Goal: Task Accomplishment & Management: Use online tool/utility

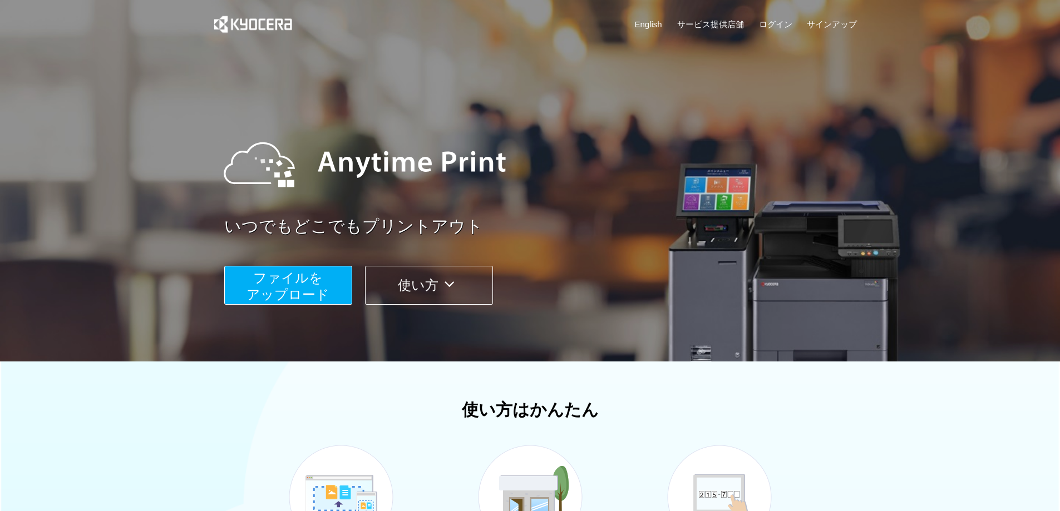
click at [337, 273] on button "ファイルを ​​アップロード" at bounding box center [288, 285] width 128 height 39
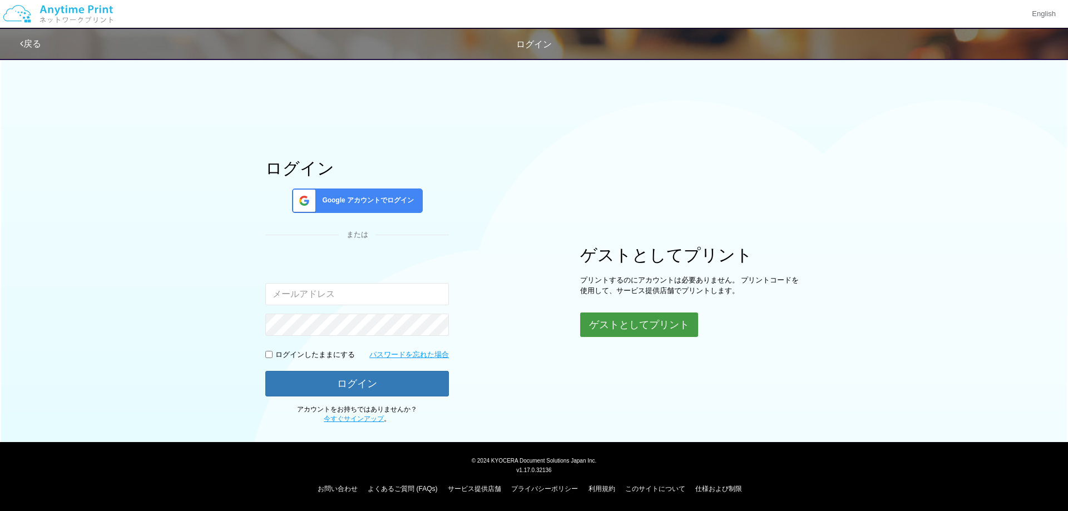
click at [618, 323] on button "ゲストとしてプリント" at bounding box center [639, 325] width 118 height 24
click at [627, 331] on button "ゲストとしてプリント" at bounding box center [639, 325] width 118 height 24
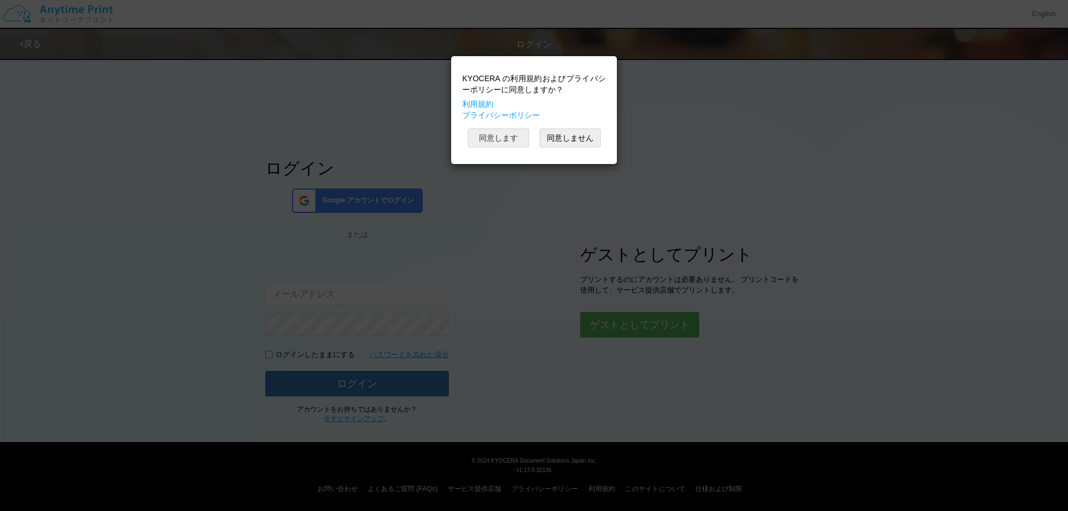
click at [522, 139] on button "同意します" at bounding box center [498, 138] width 61 height 19
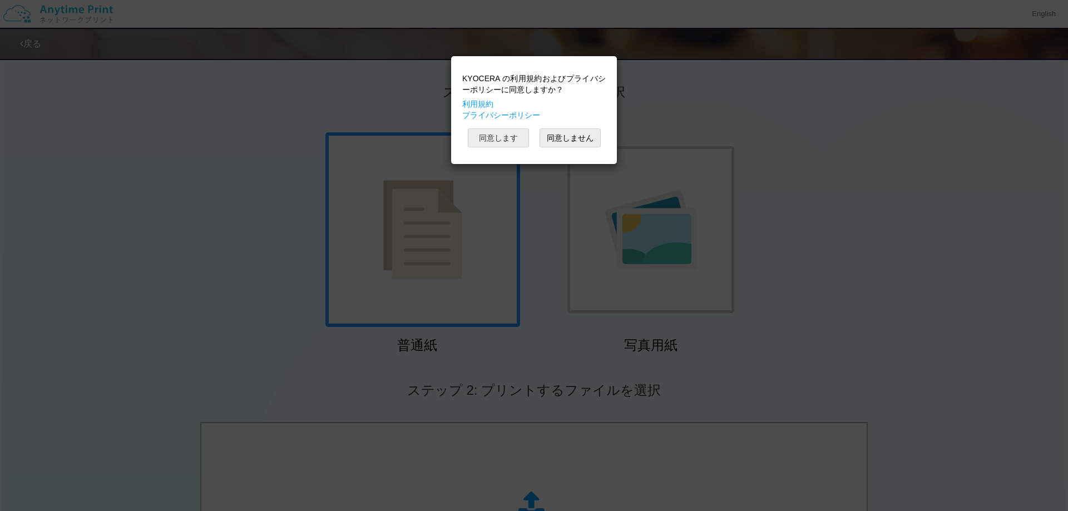
click at [523, 139] on button "同意します" at bounding box center [498, 138] width 61 height 19
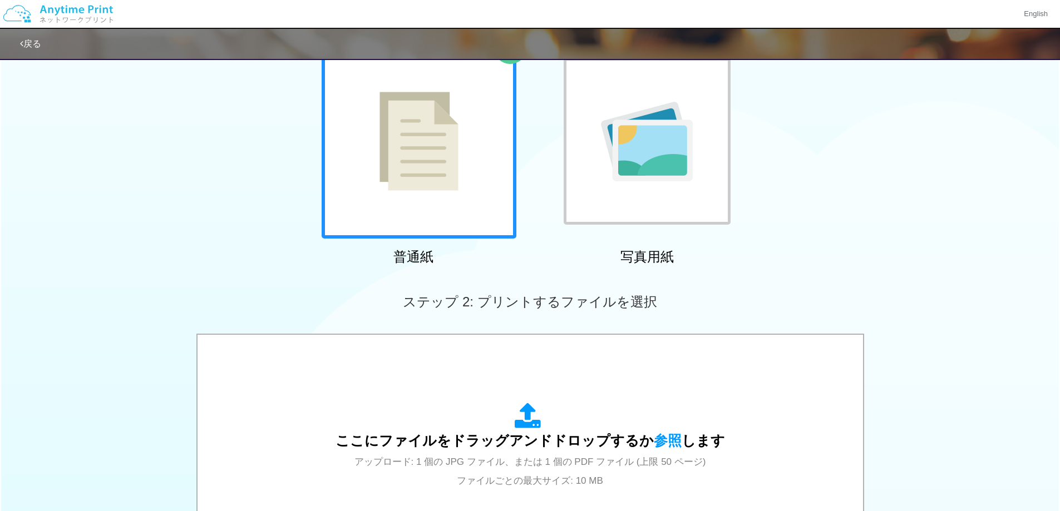
scroll to position [223, 0]
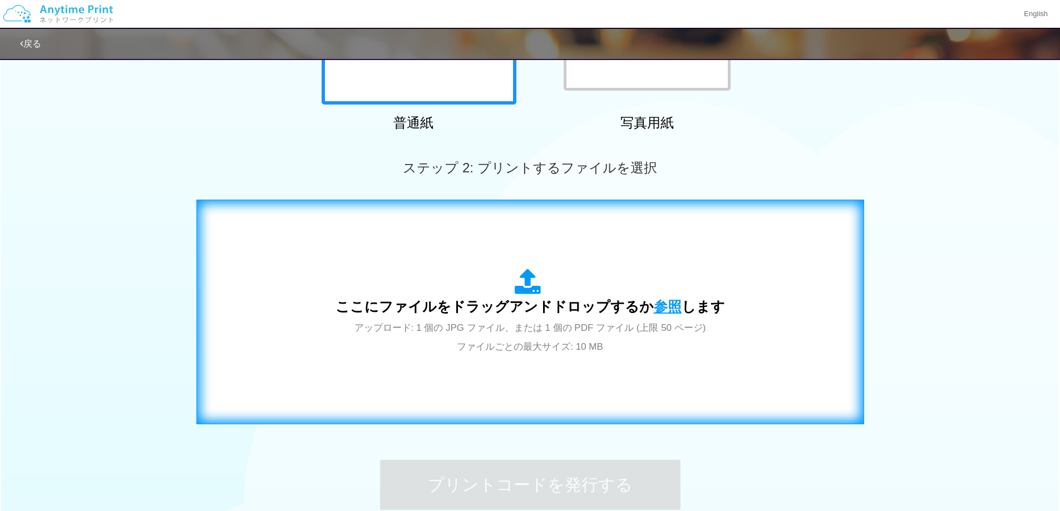
click at [662, 311] on span "参照" at bounding box center [668, 307] width 28 height 16
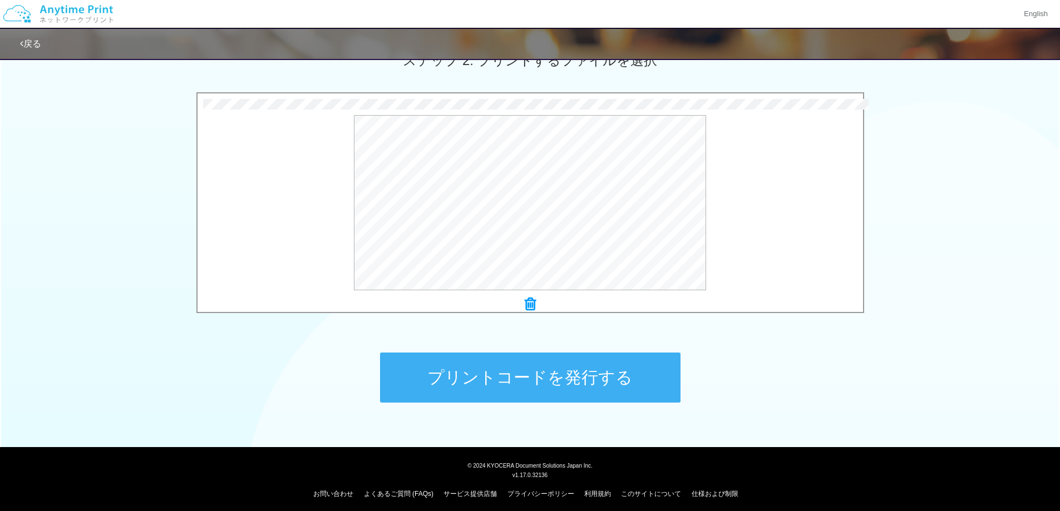
scroll to position [335, 0]
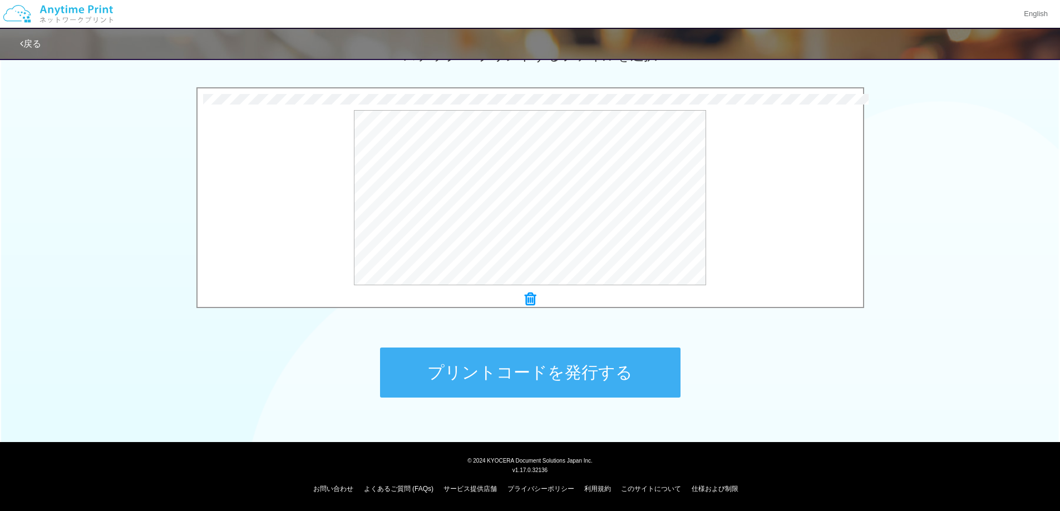
click at [542, 385] on button "プリントコードを発行する" at bounding box center [530, 373] width 300 height 50
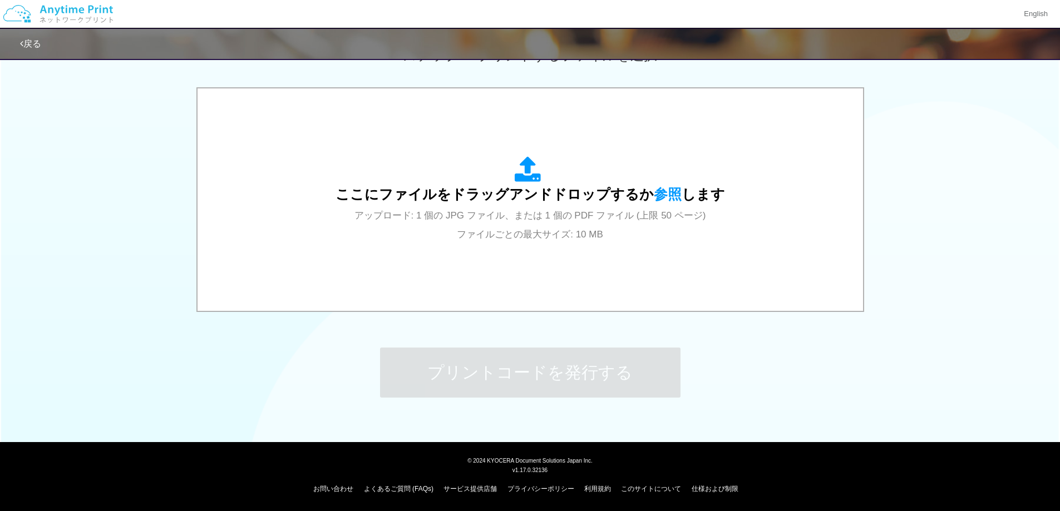
scroll to position [0, 0]
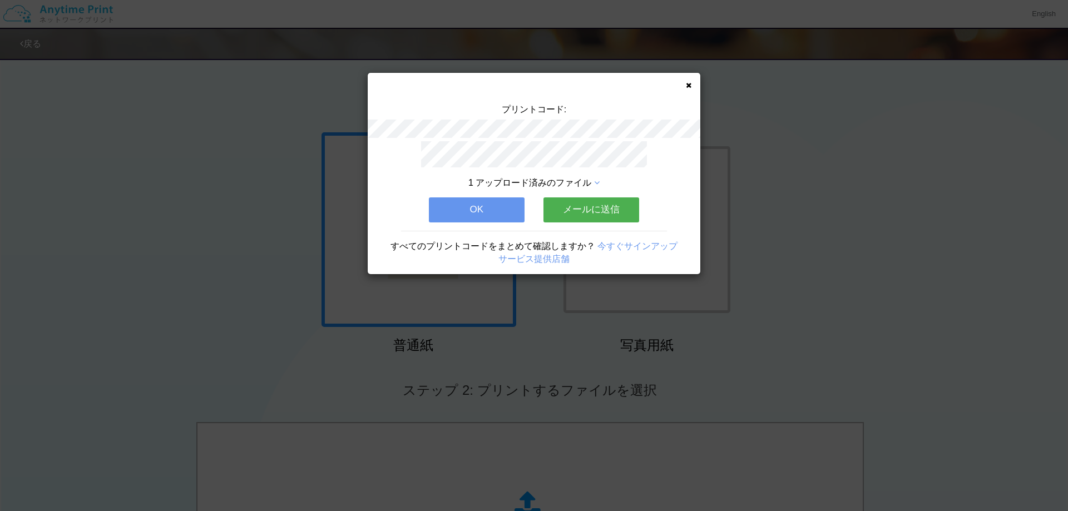
click at [454, 201] on button "OK" at bounding box center [477, 210] width 96 height 24
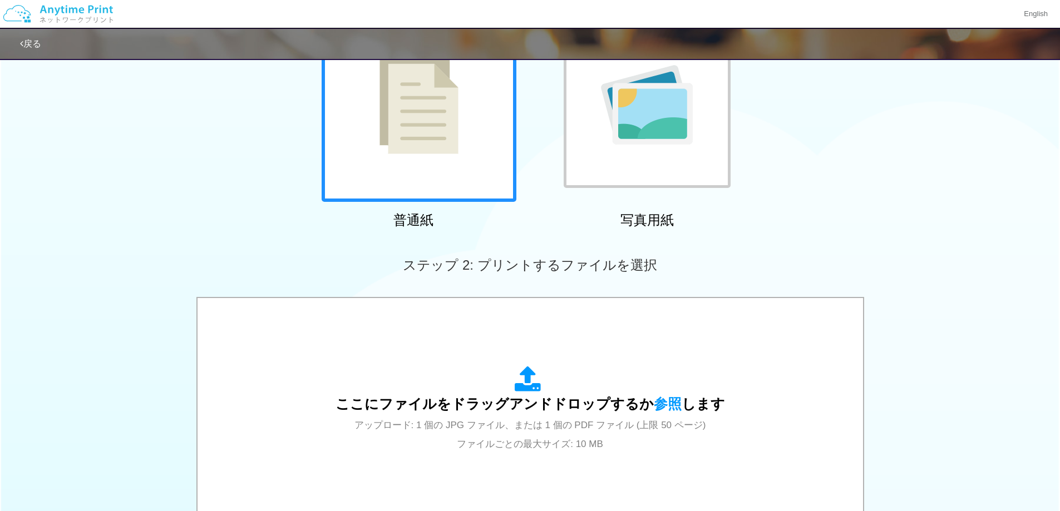
scroll to position [334, 0]
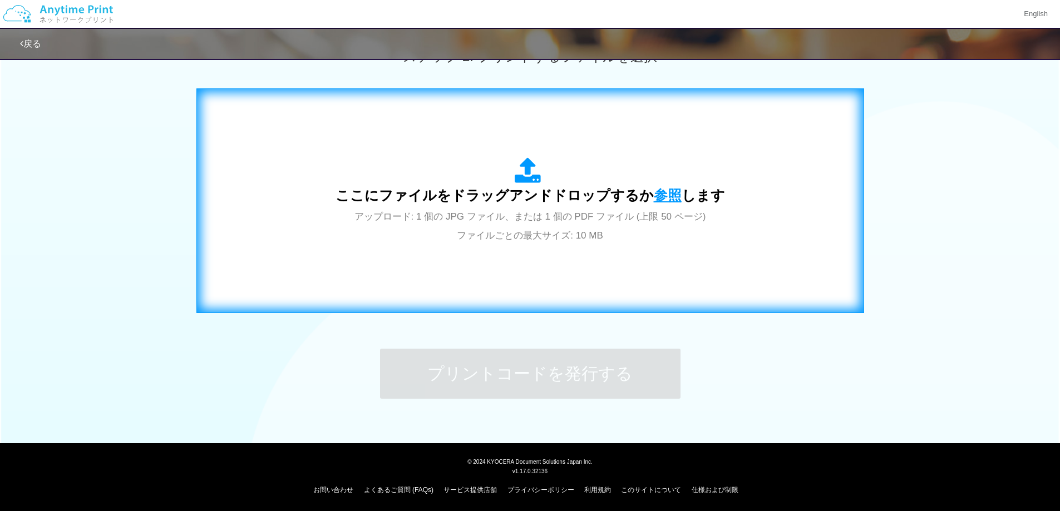
click at [657, 199] on span "参照" at bounding box center [668, 196] width 28 height 16
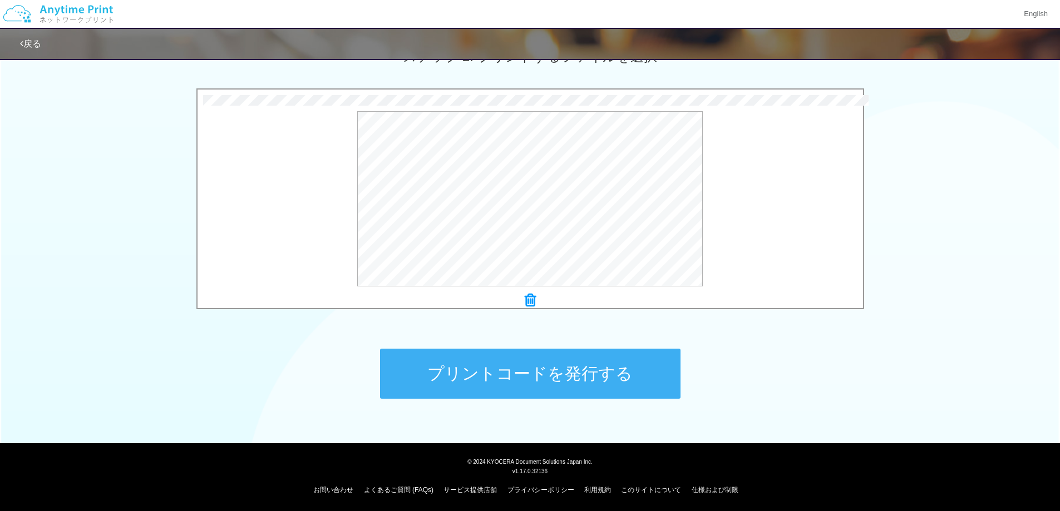
click at [524, 358] on button "プリントコードを発行する" at bounding box center [530, 374] width 300 height 50
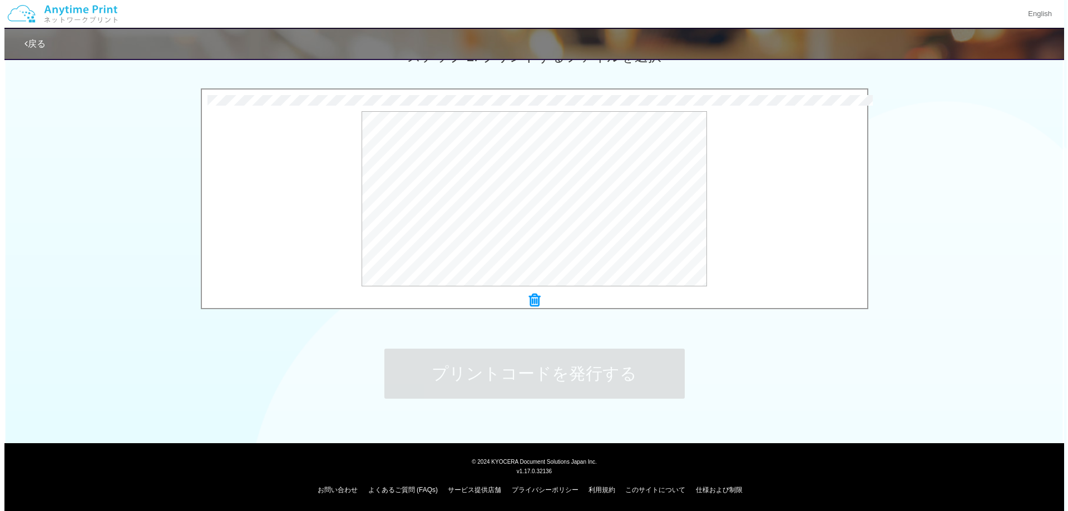
scroll to position [0, 0]
